Goal: Transaction & Acquisition: Purchase product/service

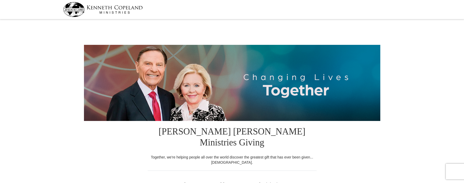
select select "[GEOGRAPHIC_DATA]"
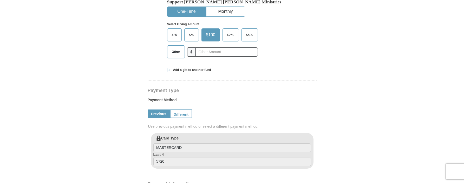
scroll to position [156, 0]
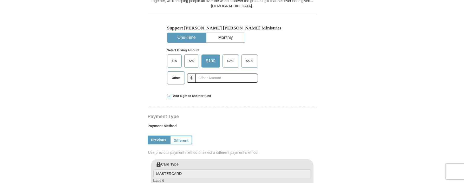
click at [179, 74] on span "Other" at bounding box center [176, 78] width 14 height 8
click at [0, 0] on input "Other" at bounding box center [0, 0] width 0 height 0
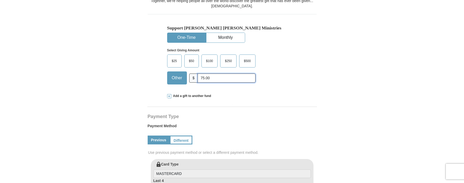
type input "75.00"
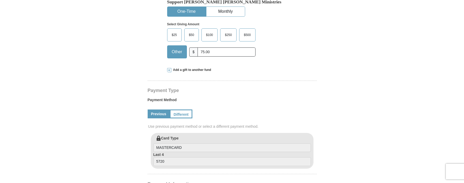
scroll to position [208, 0]
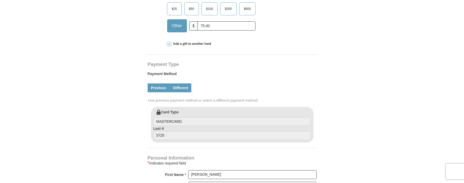
click at [188, 83] on link "Different" at bounding box center [181, 87] width 22 height 9
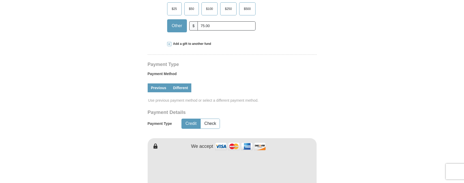
click at [159, 83] on link "Previous" at bounding box center [159, 87] width 22 height 9
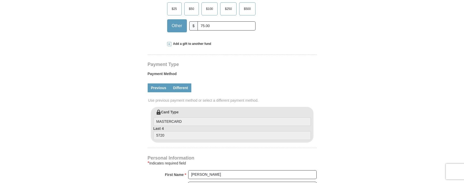
click at [180, 83] on link "Different" at bounding box center [181, 87] width 22 height 9
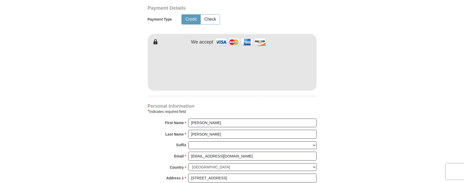
scroll to position [338, 0]
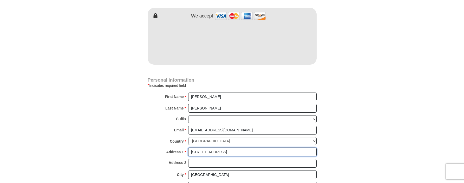
drag, startPoint x: 231, startPoint y: 142, endPoint x: 178, endPoint y: 146, distance: 52.7
click at [178, 147] on div "Address 1 * [STREET_ADDRESS] Please enter Address 1" at bounding box center [232, 152] width 169 height 11
type input "[STREET_ADDRESS]"
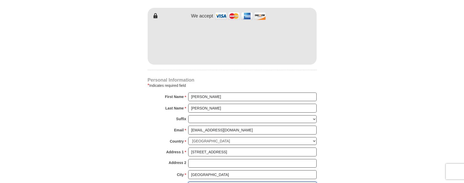
select select "NC"
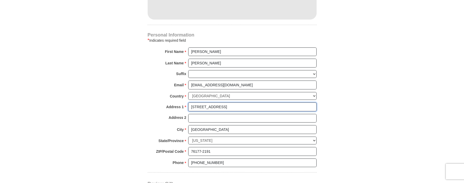
scroll to position [390, 0]
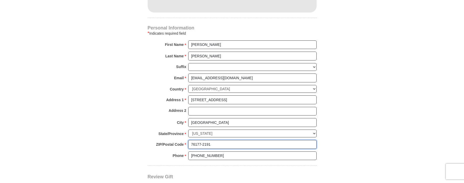
drag, startPoint x: 215, startPoint y: 133, endPoint x: 186, endPoint y: 132, distance: 29.7
click at [186, 140] on div "ZIP/Postal Code * 76177-2191 No postal code? Click here. Please enter ZIP/Posta…" at bounding box center [232, 145] width 169 height 11
type input "27263"
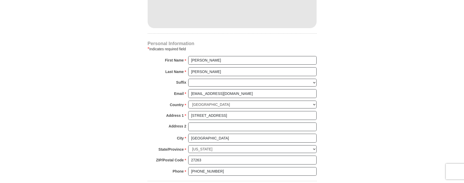
scroll to position [364, 0]
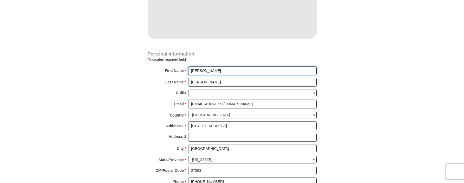
click at [217, 66] on input "[PERSON_NAME]" at bounding box center [252, 70] width 128 height 9
type input "[PERSON_NAME]"
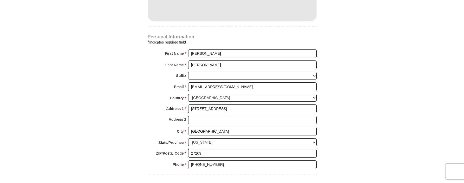
scroll to position [390, 0]
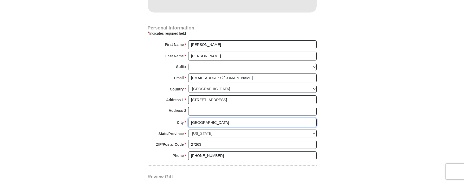
drag, startPoint x: 213, startPoint y: 112, endPoint x: 186, endPoint y: 113, distance: 27.6
click at [186, 118] on div "City * [GEOGRAPHIC_DATA] Please enter City" at bounding box center [232, 123] width 169 height 11
type input "H"
type input "Archdale"
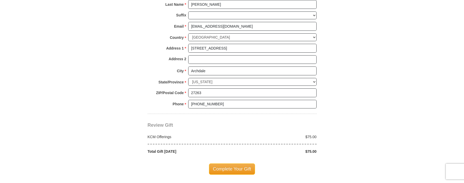
scroll to position [442, 0]
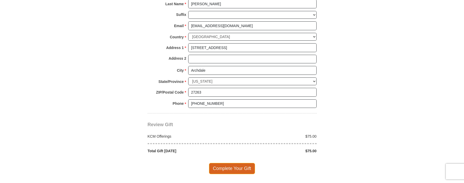
click at [226, 163] on span "Complete Your Gift" at bounding box center [232, 168] width 46 height 11
